Goal: Find specific page/section: Find specific page/section

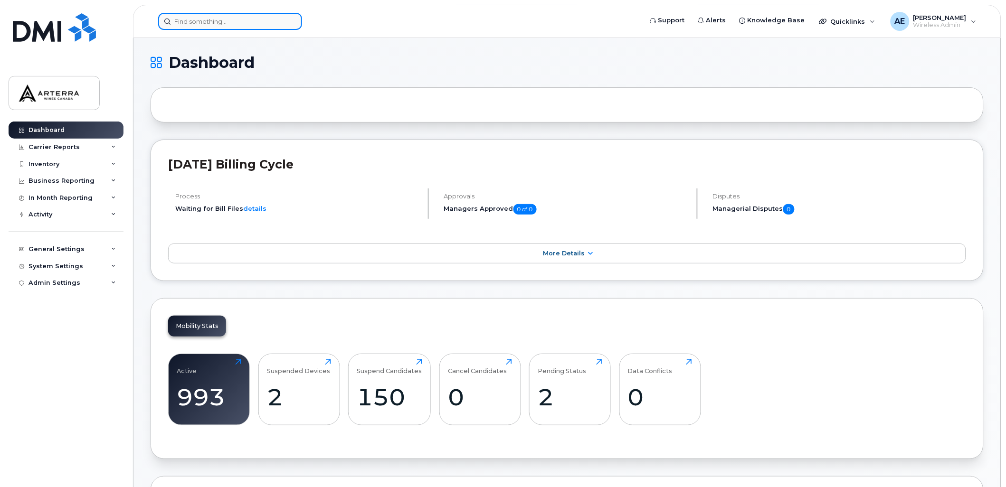
click at [233, 16] on input at bounding box center [230, 21] width 144 height 17
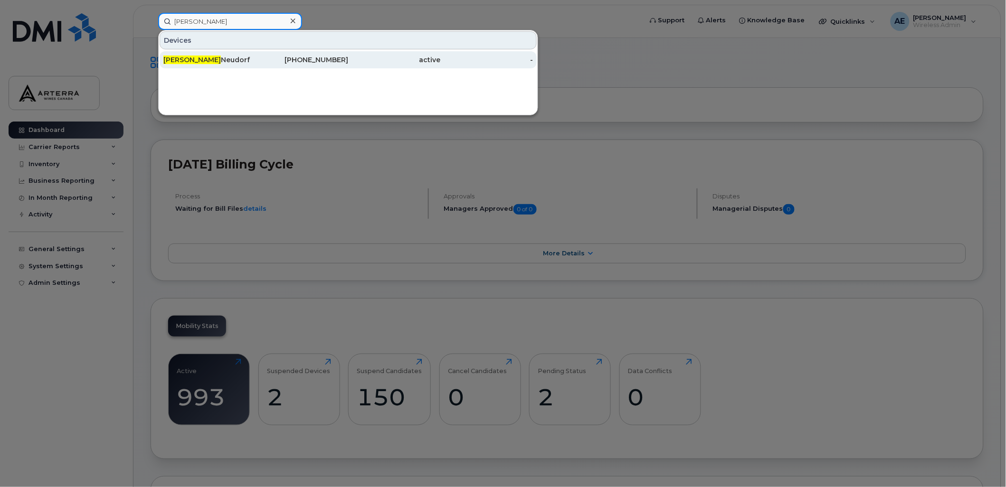
type input "[PERSON_NAME]"
drag, startPoint x: 210, startPoint y: 57, endPoint x: 203, endPoint y: 63, distance: 8.4
click at [210, 57] on div "[PERSON_NAME]" at bounding box center [209, 60] width 93 height 10
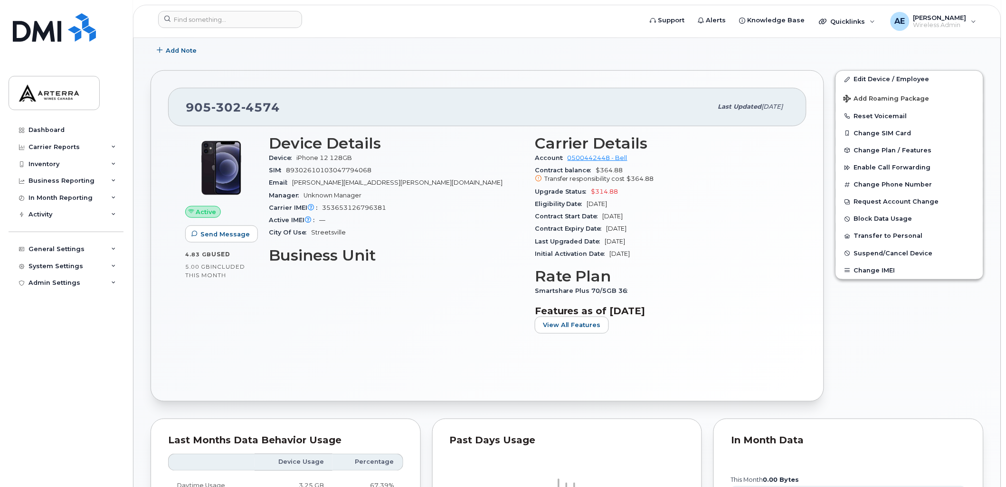
scroll to position [158, 0]
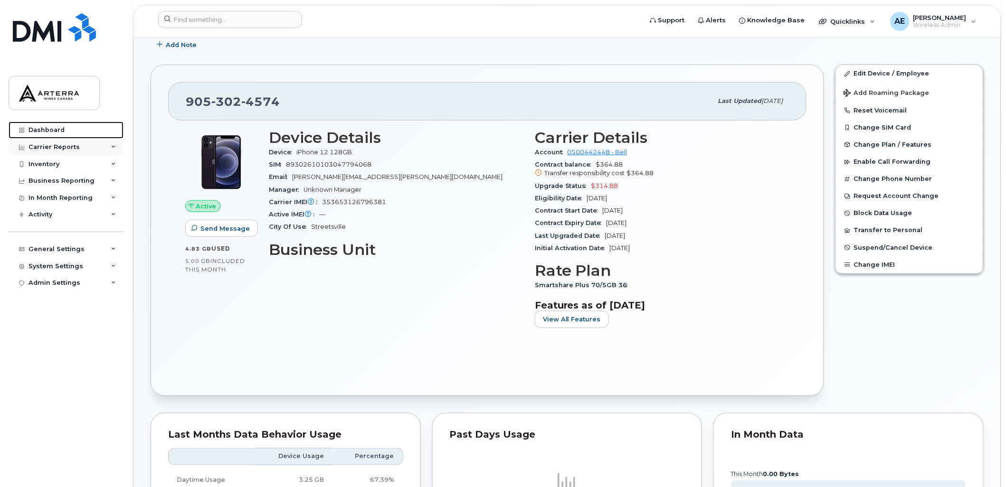
drag, startPoint x: 51, startPoint y: 125, endPoint x: 15, endPoint y: 148, distance: 42.9
click at [51, 125] on link "Dashboard" at bounding box center [66, 130] width 115 height 17
